Goal: Transaction & Acquisition: Purchase product/service

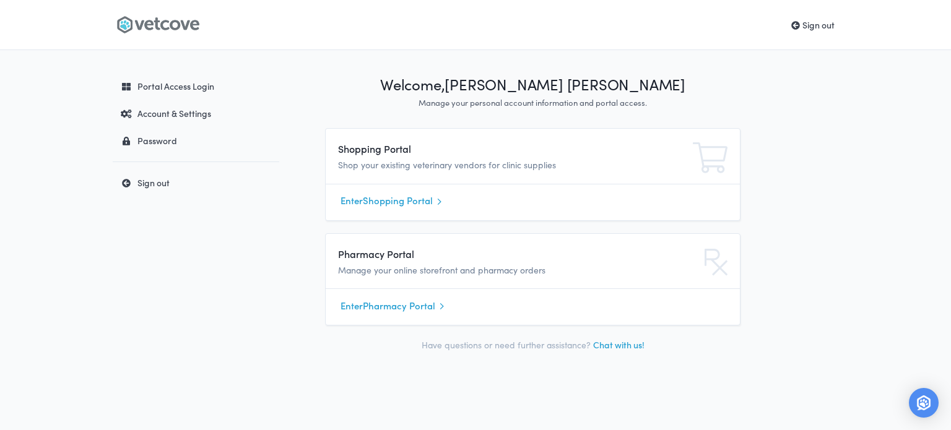
click at [386, 199] on link "Enter Shopping Portal" at bounding box center [533, 201] width 385 height 19
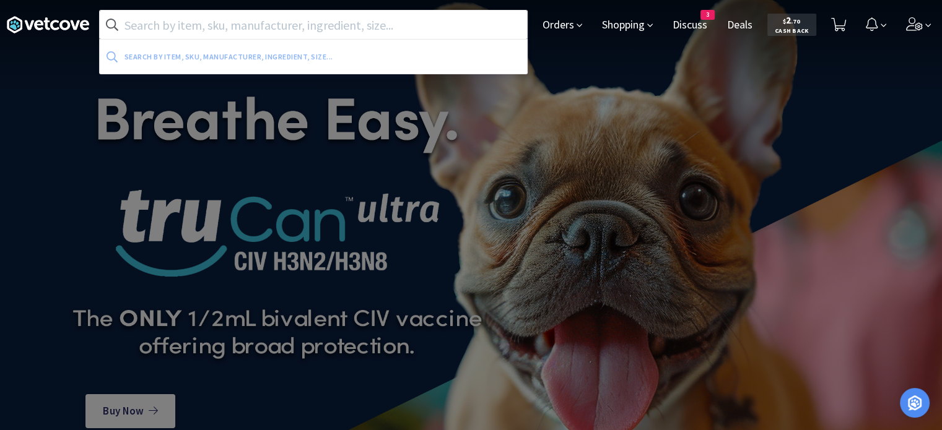
click at [237, 13] on input "text" at bounding box center [313, 25] width 427 height 28
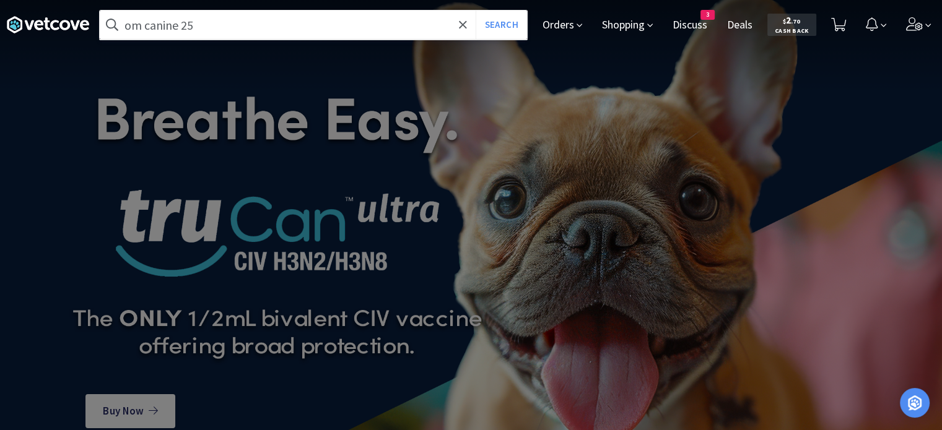
type input "om canine 25"
click at [476, 11] on button "Search" at bounding box center [501, 25] width 51 height 28
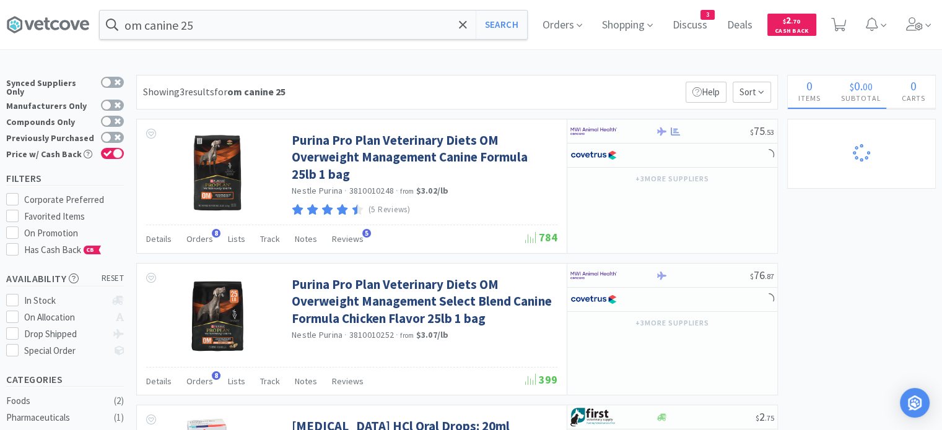
click at [204, 240] on span "Orders" at bounding box center [199, 238] width 27 height 11
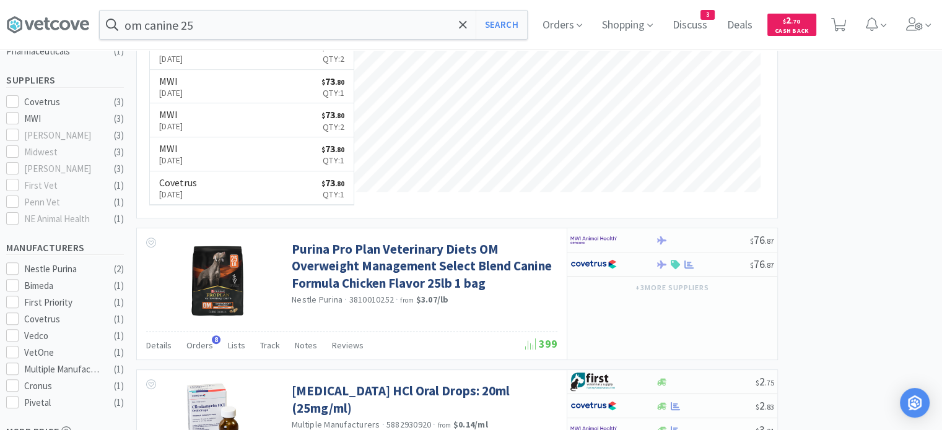
scroll to position [433, 0]
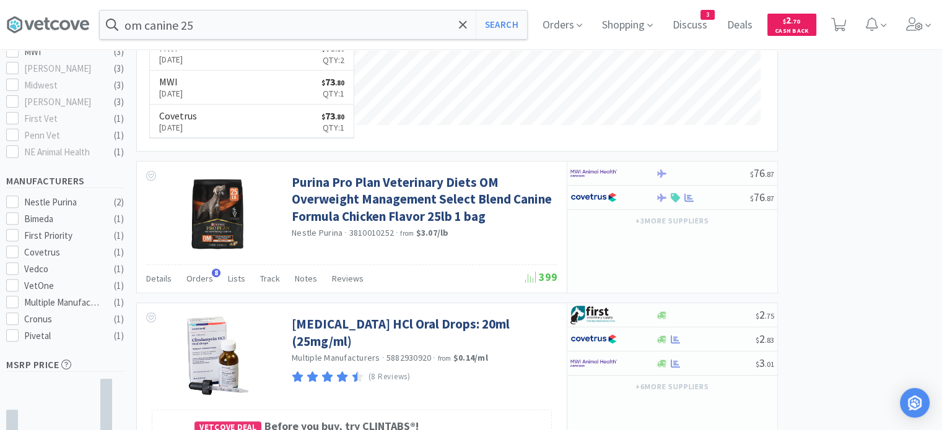
click at [209, 279] on span "Orders" at bounding box center [199, 278] width 27 height 11
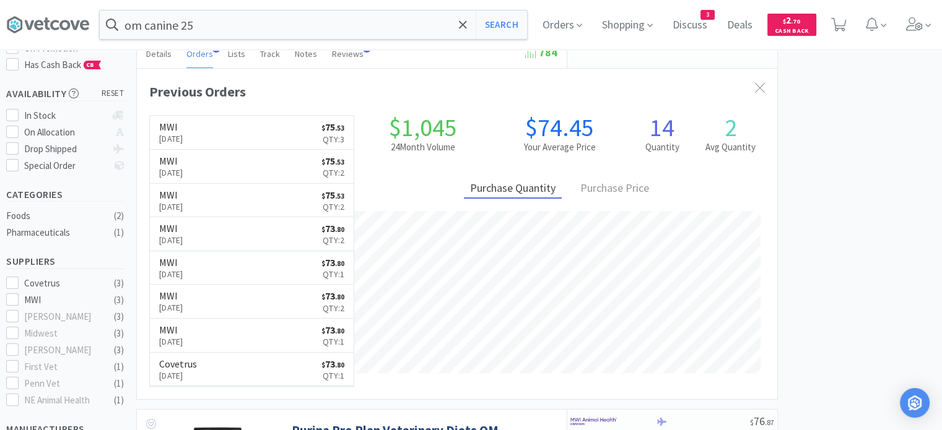
scroll to position [186, 0]
